Goal: Book appointment/travel/reservation

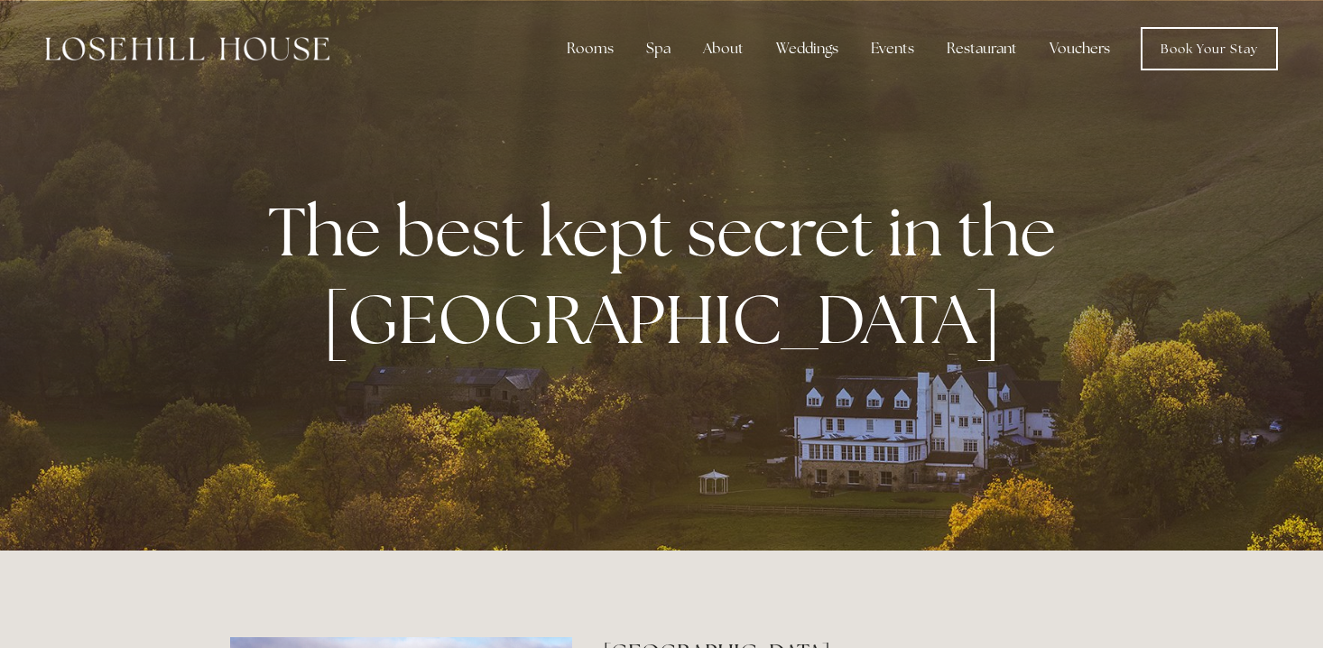
click at [1088, 49] on link "Vouchers" at bounding box center [1079, 49] width 89 height 36
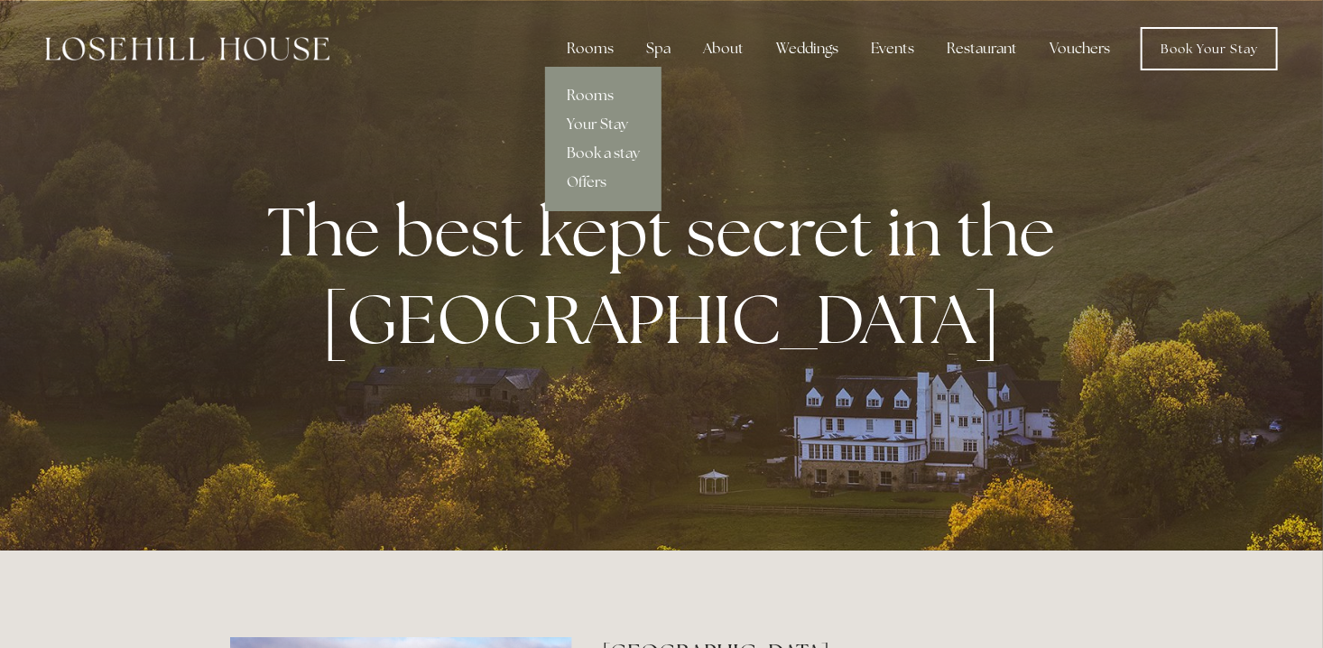
click at [600, 94] on link "Rooms" at bounding box center [603, 95] width 116 height 29
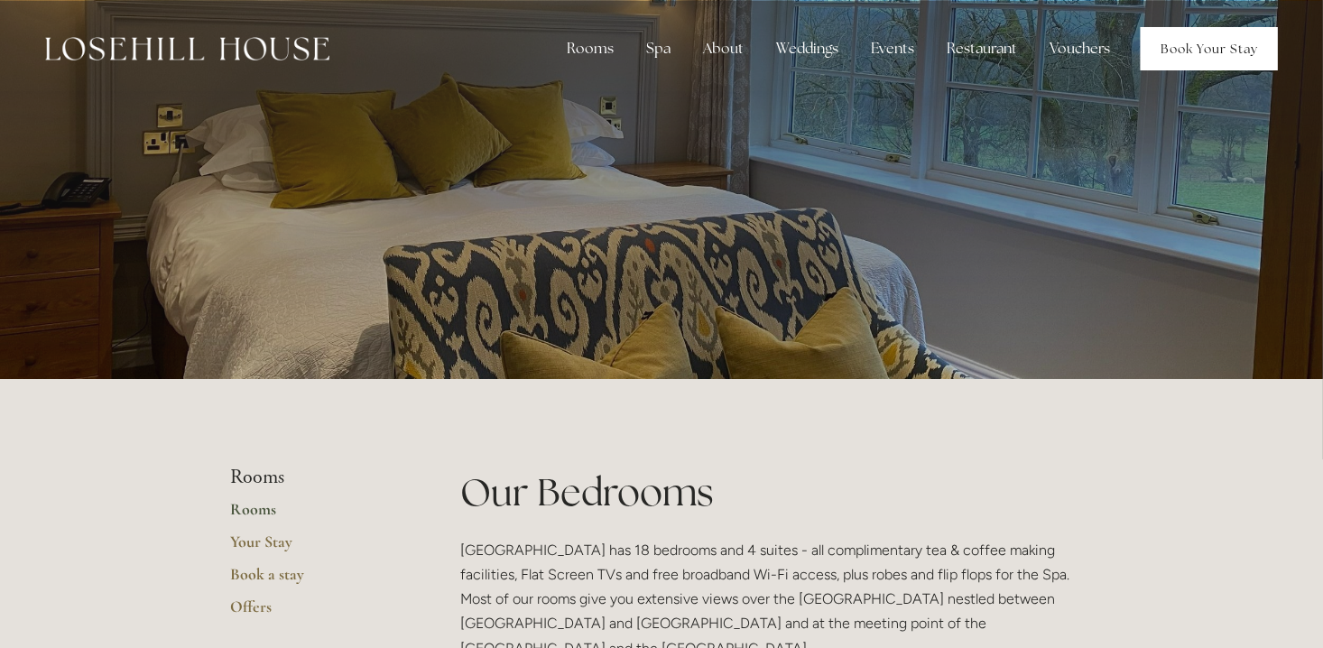
click at [1188, 52] on link "Book Your Stay" at bounding box center [1208, 48] width 137 height 43
